Goal: Find specific page/section: Find specific page/section

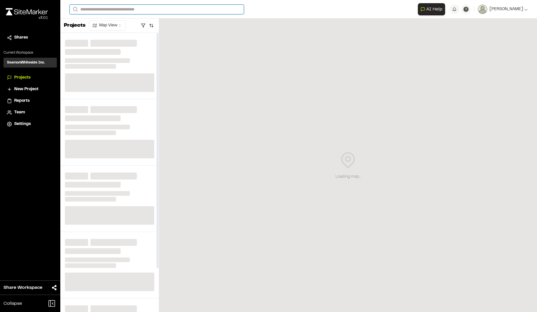
click at [125, 11] on input "Search" at bounding box center [157, 10] width 174 height 10
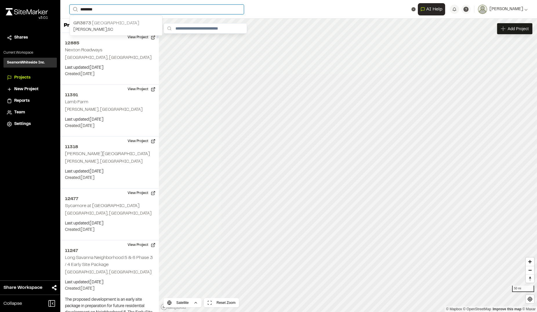
type input "********"
click at [106, 27] on p "[PERSON_NAME] , [GEOGRAPHIC_DATA]" at bounding box center [115, 30] width 85 height 6
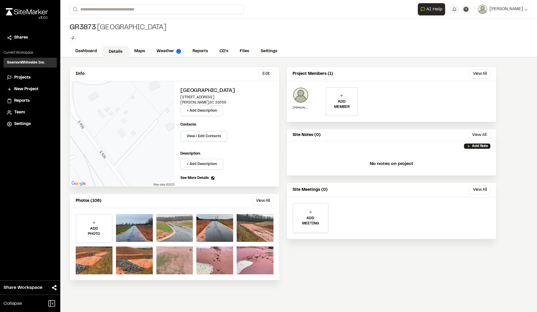
click at [184, 229] on div at bounding box center [174, 228] width 37 height 28
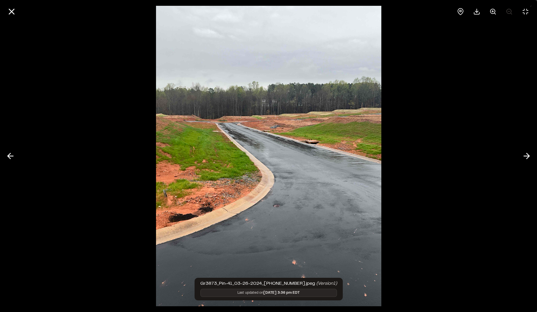
click at [356, 154] on img at bounding box center [268, 156] width 225 height 312
click at [524, 157] on icon at bounding box center [526, 156] width 9 height 10
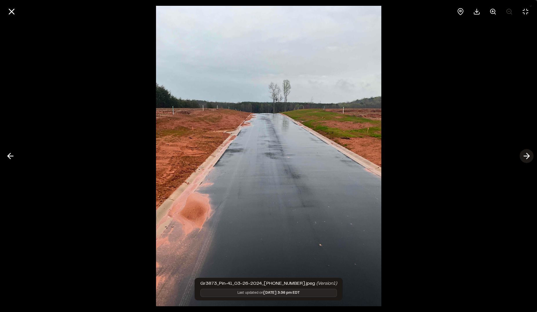
click at [527, 155] on icon at bounding box center [526, 156] width 9 height 10
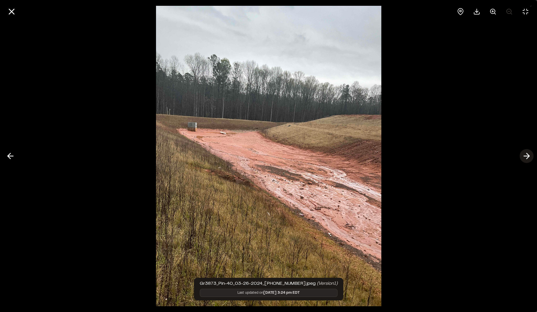
click at [527, 155] on icon at bounding box center [526, 156] width 9 height 10
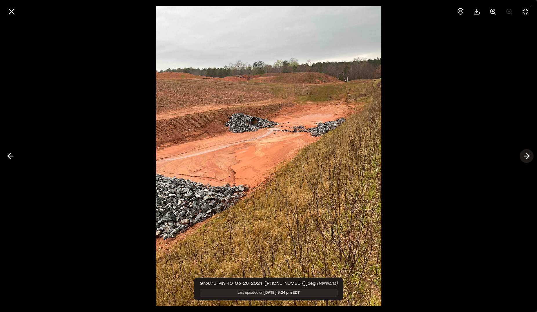
click at [527, 155] on icon at bounding box center [526, 156] width 9 height 10
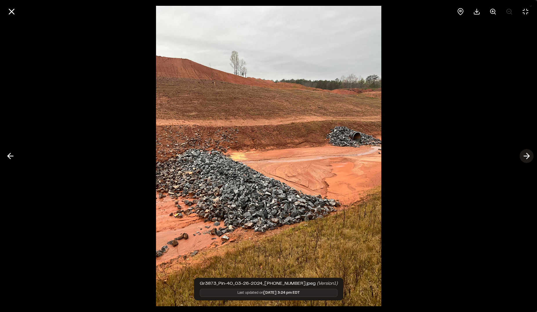
click at [527, 155] on icon at bounding box center [526, 156] width 9 height 10
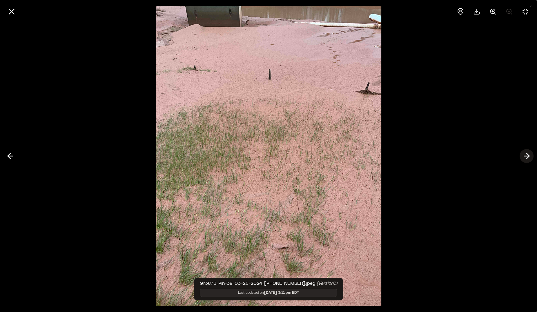
click at [527, 155] on icon at bounding box center [526, 156] width 9 height 10
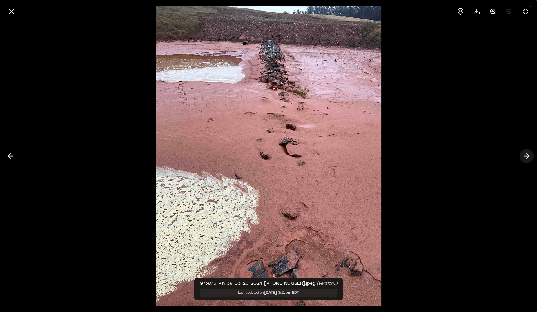
click at [527, 155] on icon at bounding box center [526, 156] width 9 height 10
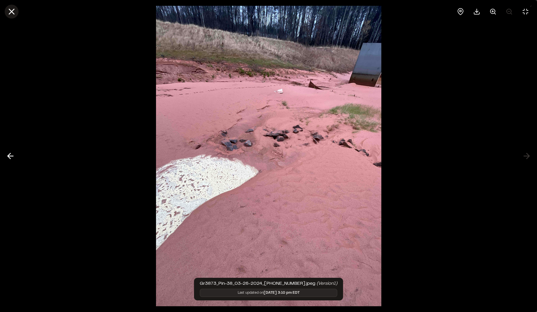
click at [12, 11] on line at bounding box center [11, 11] width 5 height 5
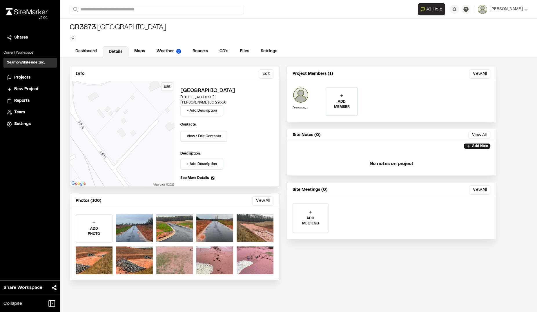
click at [107, 144] on div "Edit" at bounding box center [122, 133] width 105 height 105
click at [121, 143] on div "Edit" at bounding box center [122, 133] width 105 height 105
click at [180, 230] on div at bounding box center [174, 228] width 37 height 28
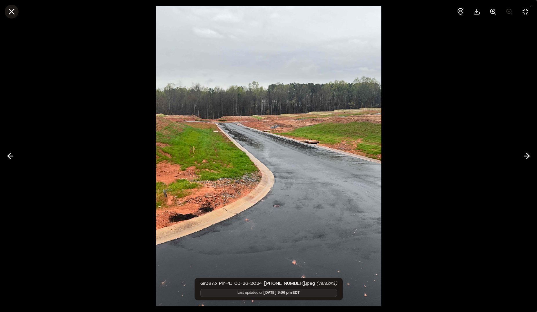
click at [10, 12] on icon at bounding box center [12, 12] width 10 height 10
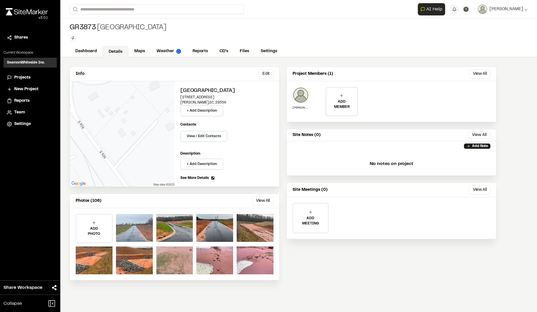
click at [137, 235] on div at bounding box center [134, 228] width 37 height 28
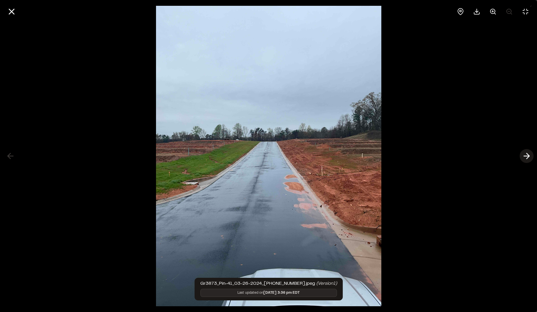
click at [527, 157] on icon at bounding box center [526, 156] width 9 height 10
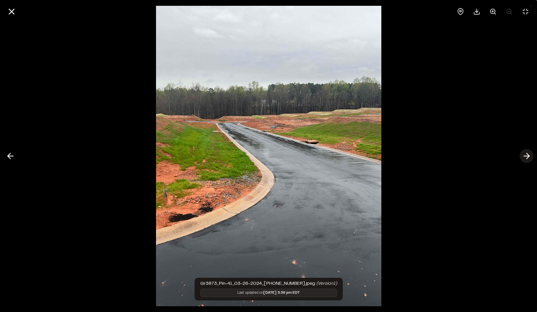
click at [527, 157] on icon at bounding box center [526, 156] width 9 height 10
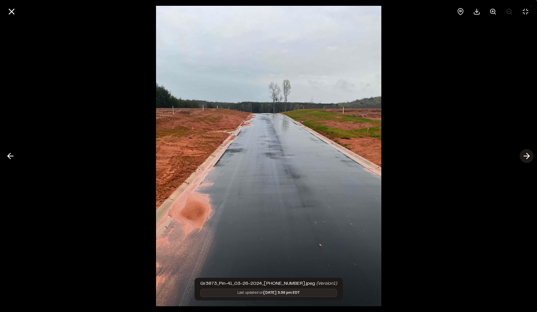
click at [527, 157] on icon at bounding box center [526, 156] width 9 height 10
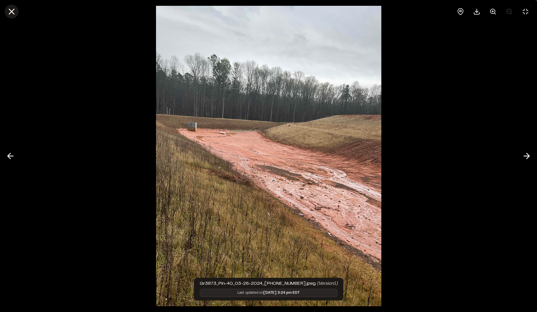
click at [15, 12] on icon at bounding box center [12, 12] width 10 height 10
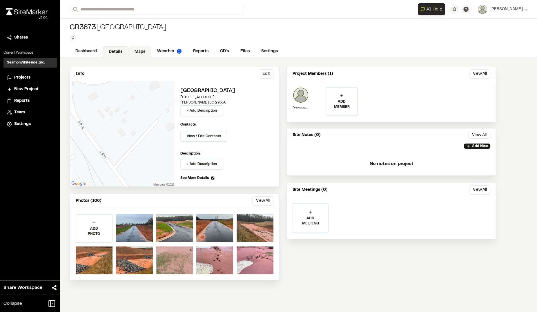
click at [134, 52] on link "Maps" at bounding box center [139, 51] width 23 height 11
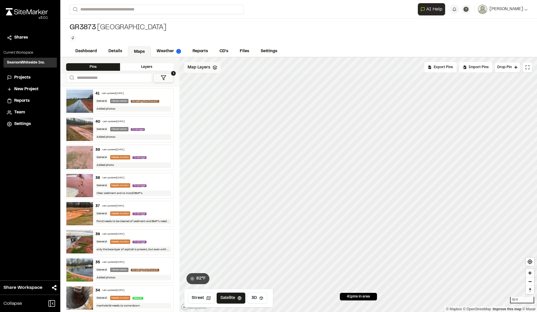
click at [211, 71] on div "Map Layers" at bounding box center [202, 67] width 37 height 11
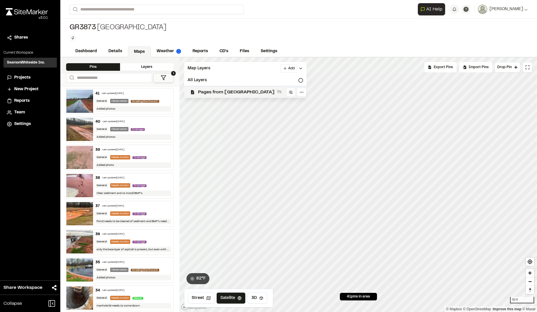
click at [228, 89] on span "Pages from [GEOGRAPHIC_DATA]" at bounding box center [236, 92] width 77 height 7
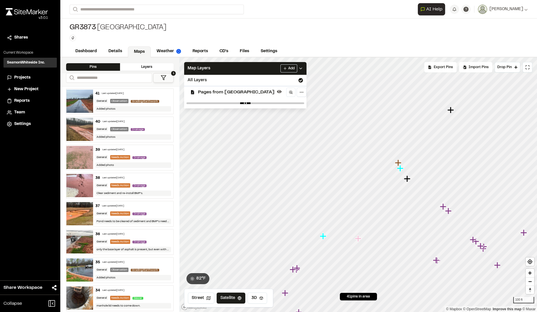
click at [406, 179] on icon "Map marker" at bounding box center [407, 178] width 6 height 6
click at [351, 174] on icon "Map marker" at bounding box center [350, 174] width 6 height 6
click at [358, 179] on icon "Map marker" at bounding box center [356, 179] width 6 height 6
click at [411, 131] on icon "Map marker" at bounding box center [410, 131] width 6 height 6
click at [416, 124] on icon "Map marker" at bounding box center [417, 124] width 6 height 6
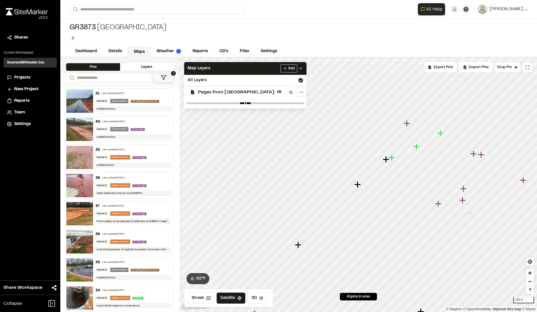
click at [406, 122] on icon "Map marker" at bounding box center [407, 123] width 6 height 6
click at [368, 209] on icon "Map marker" at bounding box center [368, 208] width 8 height 8
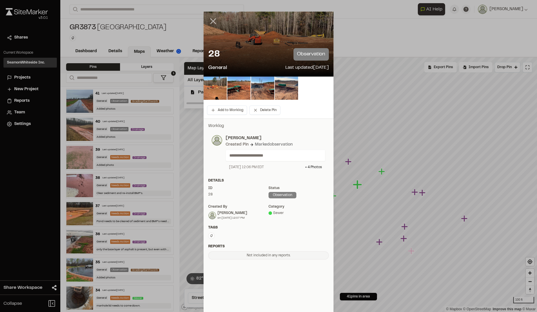
drag, startPoint x: 210, startPoint y: 21, endPoint x: 213, endPoint y: 23, distance: 3.7
click at [211, 20] on line at bounding box center [213, 21] width 5 height 5
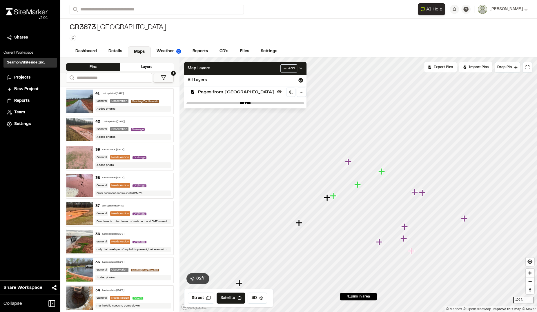
click at [334, 196] on icon "Map marker" at bounding box center [333, 196] width 6 height 6
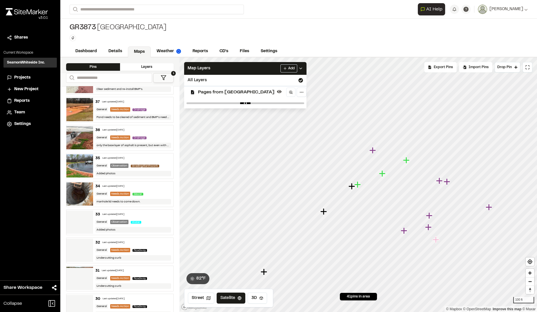
scroll to position [105, 0]
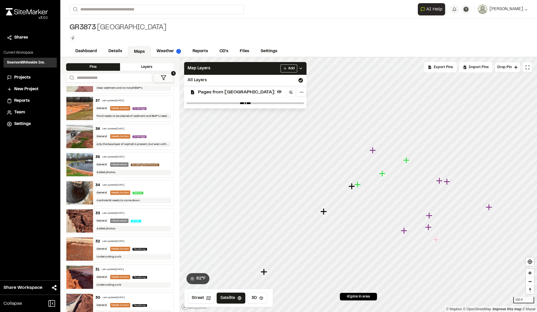
click at [80, 137] on img at bounding box center [79, 136] width 27 height 23
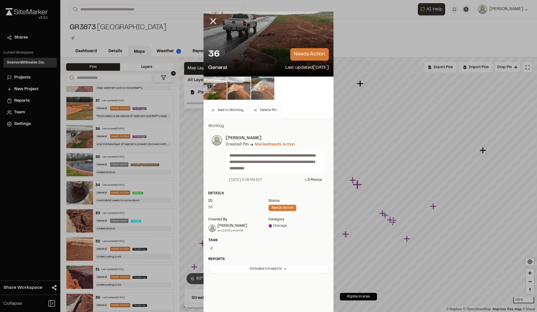
click at [235, 39] on div at bounding box center [269, 44] width 130 height 65
click at [248, 52] on div "36 needs action" at bounding box center [268, 54] width 121 height 12
click at [259, 34] on div at bounding box center [269, 44] width 130 height 65
click at [212, 90] on img at bounding box center [215, 88] width 23 height 23
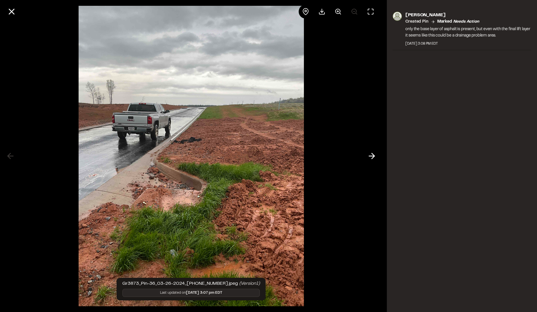
click at [39, 56] on div at bounding box center [191, 156] width 382 height 312
click at [12, 12] on line at bounding box center [11, 11] width 5 height 5
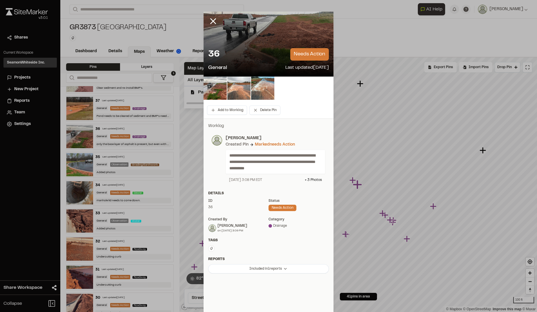
click at [227, 88] on img at bounding box center [238, 88] width 23 height 23
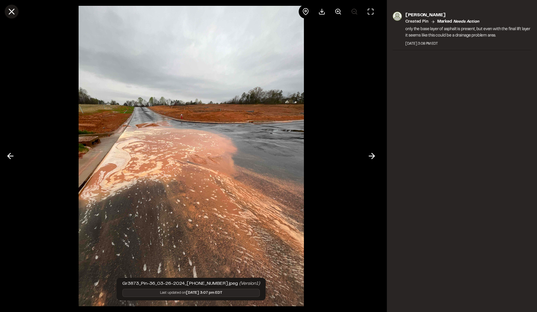
click at [13, 10] on line at bounding box center [11, 11] width 5 height 5
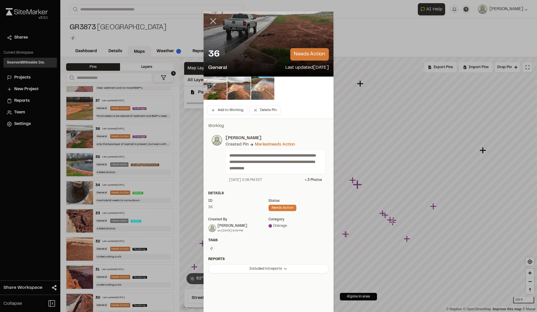
click at [211, 20] on line at bounding box center [213, 21] width 5 height 5
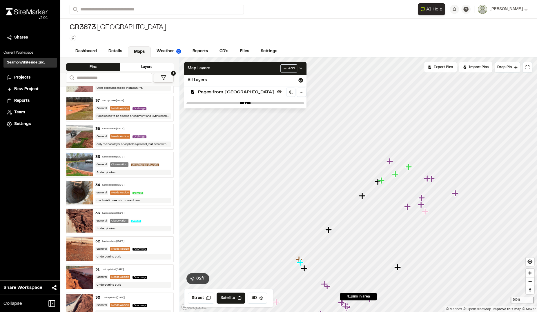
click at [390, 160] on icon "Map marker" at bounding box center [390, 161] width 6 height 6
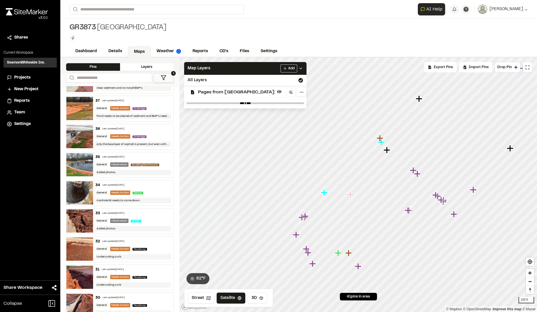
click at [356, 41] on div "Gr3873 [GEOGRAPHIC_DATA] Type Enter or comma to add tag." at bounding box center [298, 32] width 477 height 27
